Goal: Task Accomplishment & Management: Complete application form

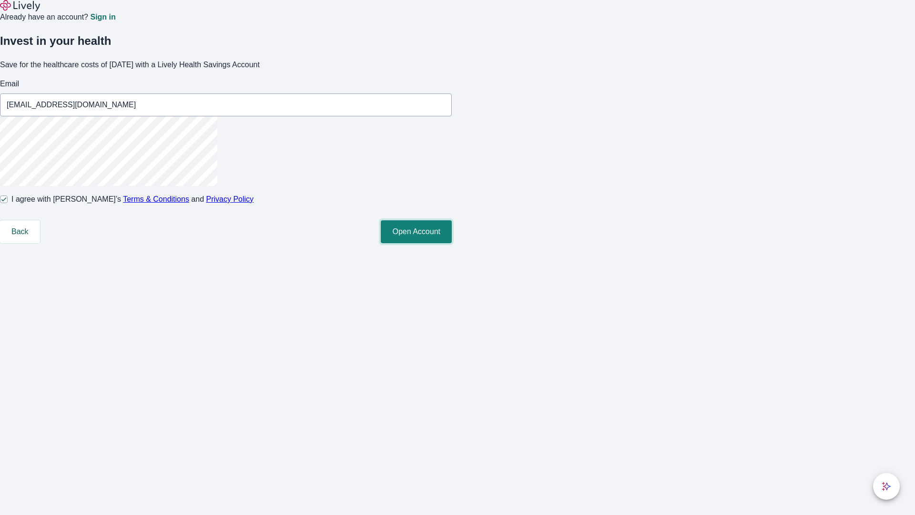
click at [452, 243] on button "Open Account" at bounding box center [416, 231] width 71 height 23
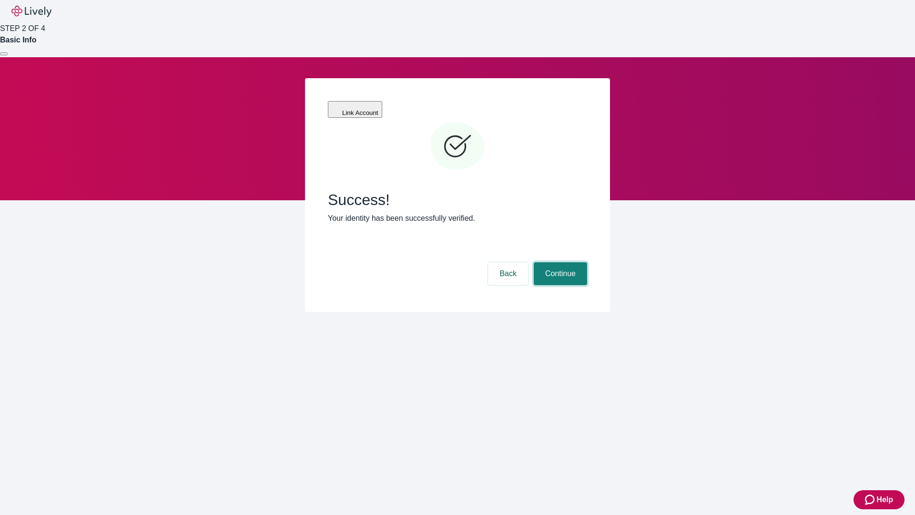
click at [559, 262] on button "Continue" at bounding box center [560, 273] width 53 height 23
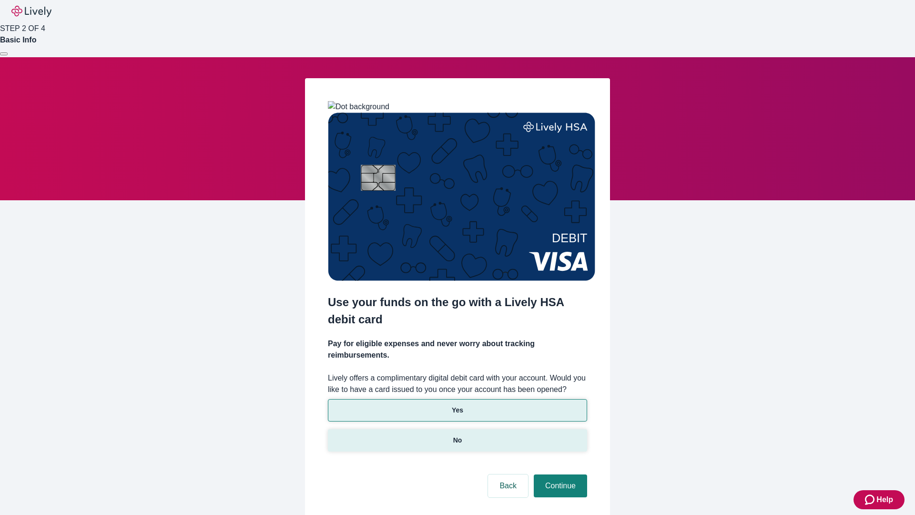
click at [457, 435] on p "No" at bounding box center [457, 440] width 9 height 10
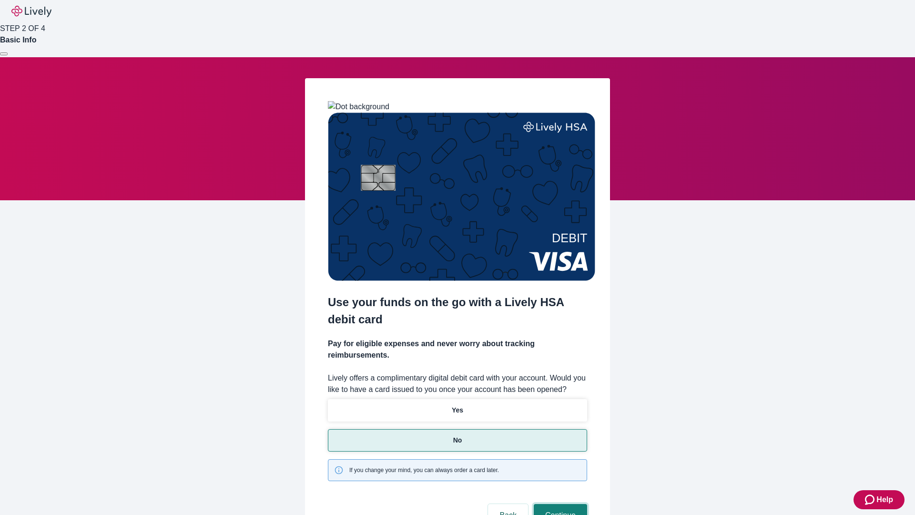
click at [559, 504] on button "Continue" at bounding box center [560, 515] width 53 height 23
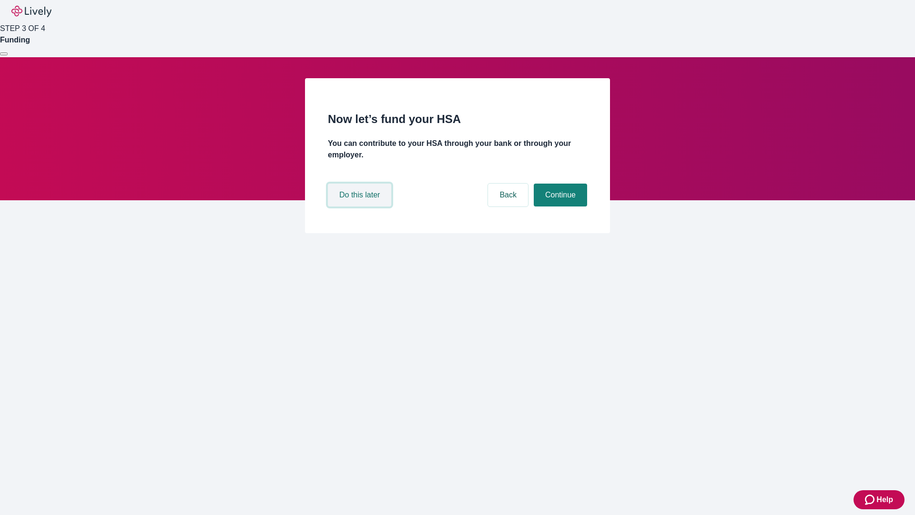
click at [361, 206] on button "Do this later" at bounding box center [359, 194] width 63 height 23
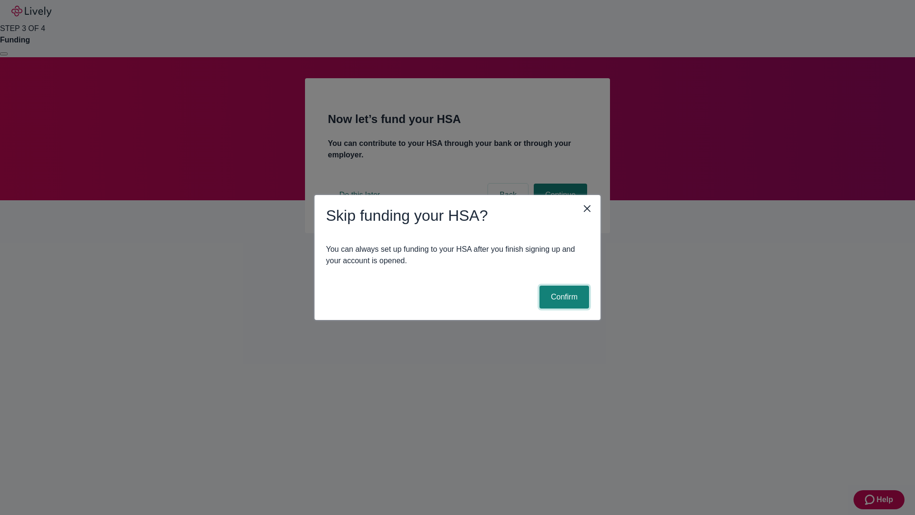
click at [563, 297] on button "Confirm" at bounding box center [564, 296] width 50 height 23
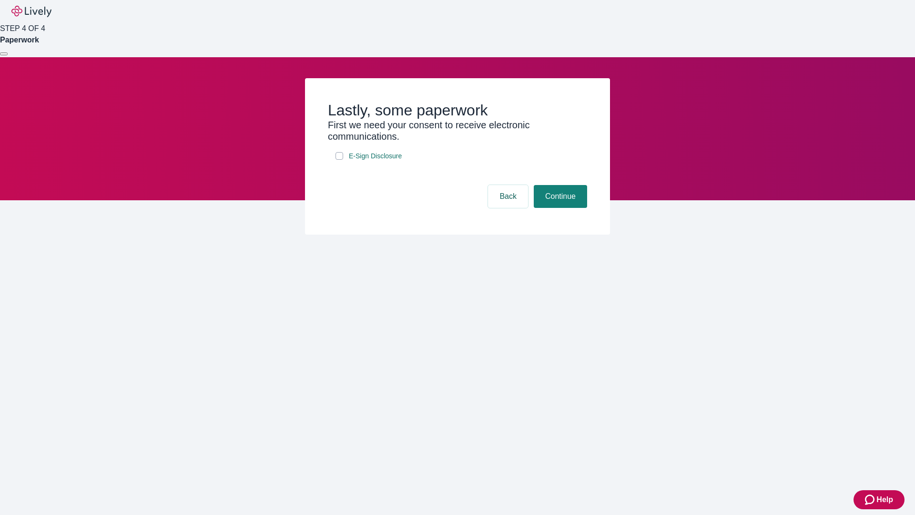
click at [339, 160] on input "E-Sign Disclosure" at bounding box center [339, 156] width 8 height 8
checkbox input "true"
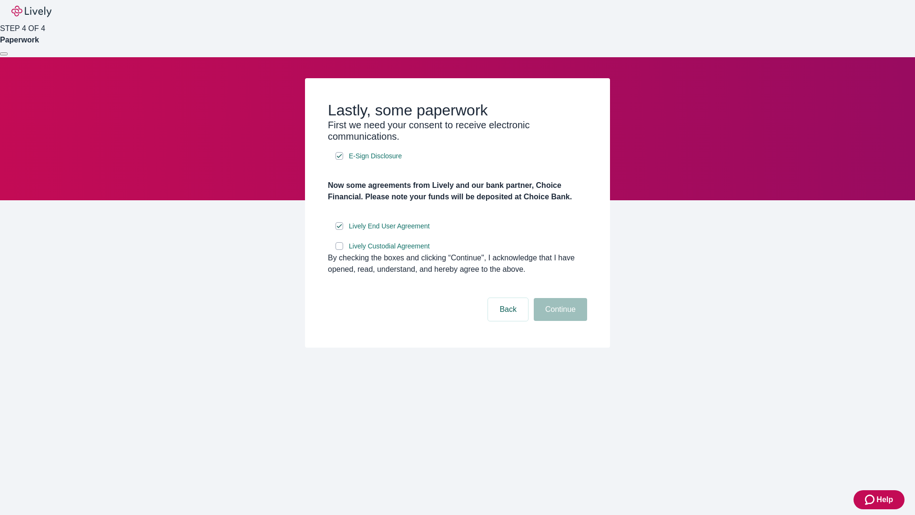
click at [339, 250] on input "Lively Custodial Agreement" at bounding box center [339, 246] width 8 height 8
checkbox input "true"
click at [559, 321] on button "Continue" at bounding box center [560, 309] width 53 height 23
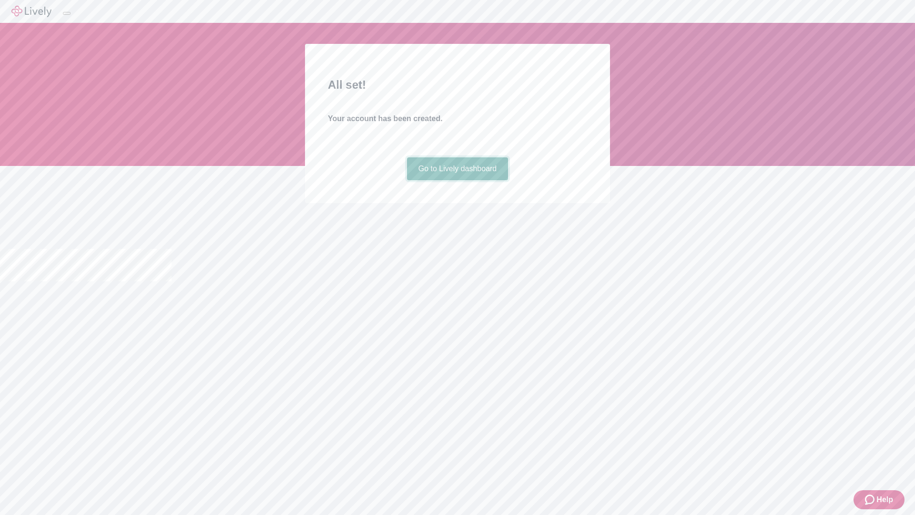
click at [457, 180] on link "Go to Lively dashboard" at bounding box center [457, 168] width 101 height 23
